Goal: Task Accomplishment & Management: Use online tool/utility

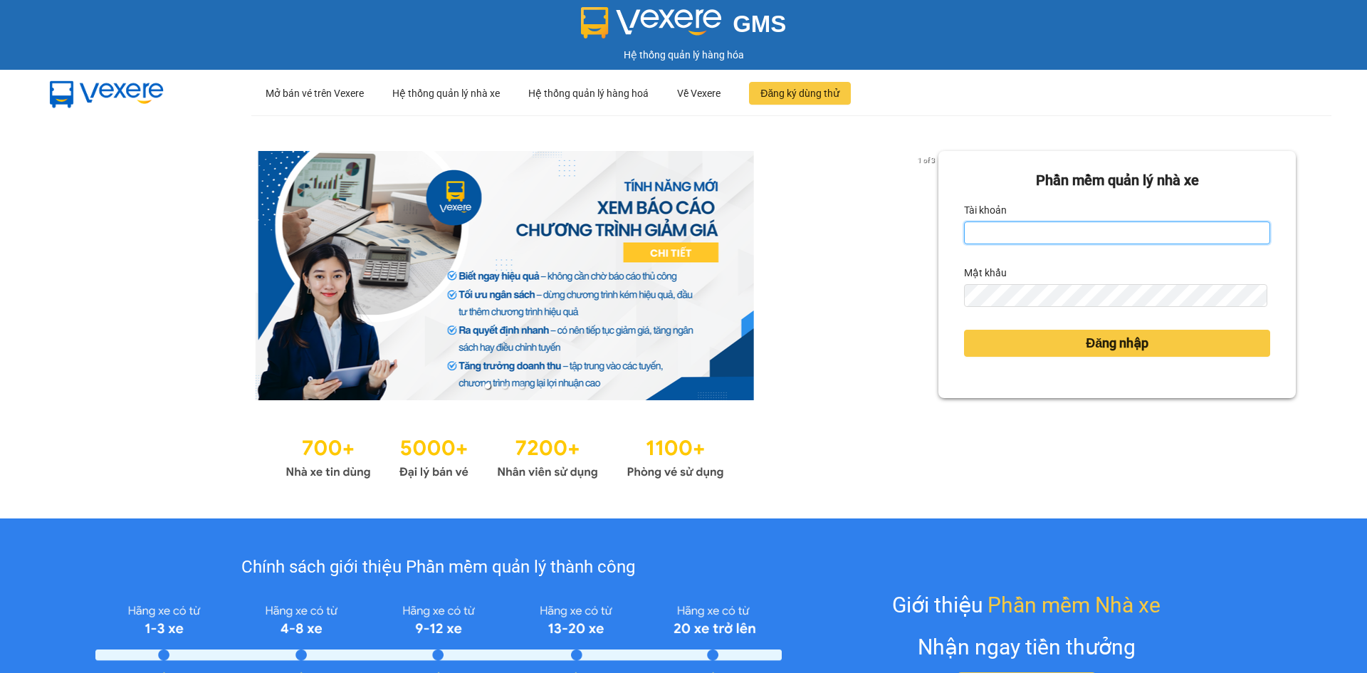
click at [1085, 241] on input "Tài khoản" at bounding box center [1117, 232] width 306 height 23
type input "hongphuc.tienoanh"
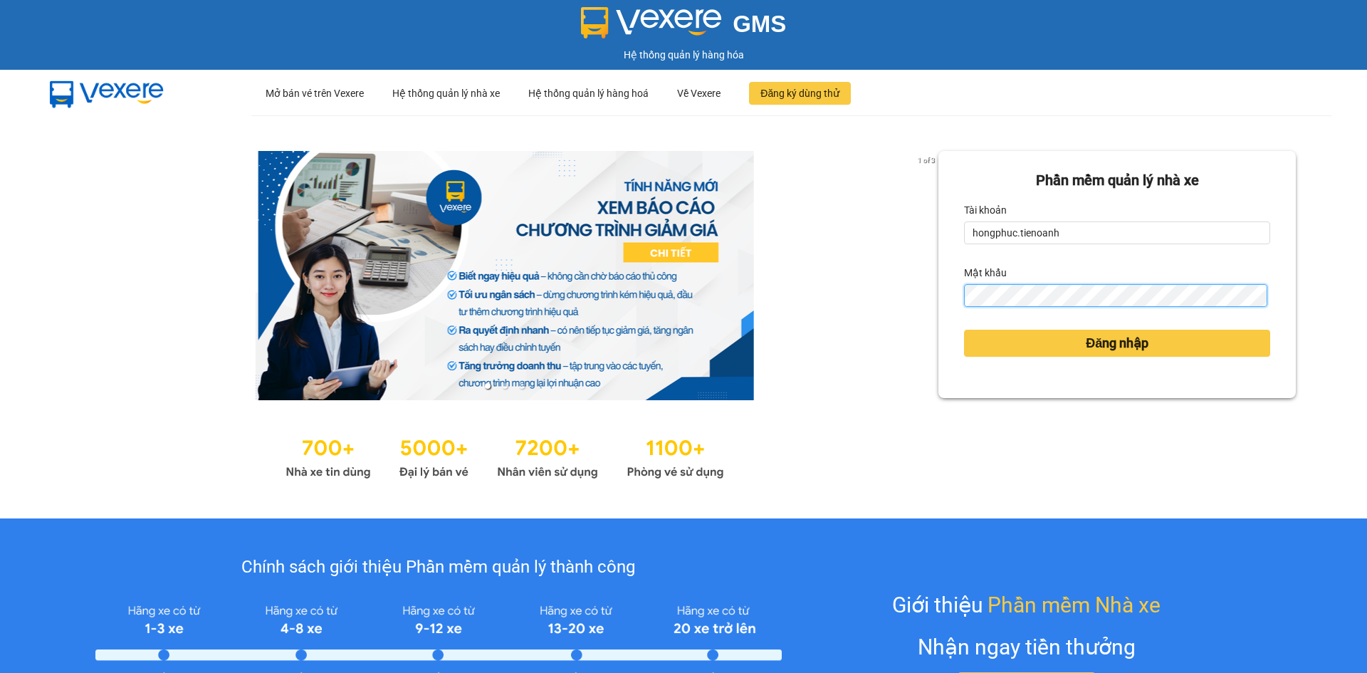
click at [964, 330] on button "Đăng nhập" at bounding box center [1117, 343] width 306 height 27
